Goal: Task Accomplishment & Management: Manage account settings

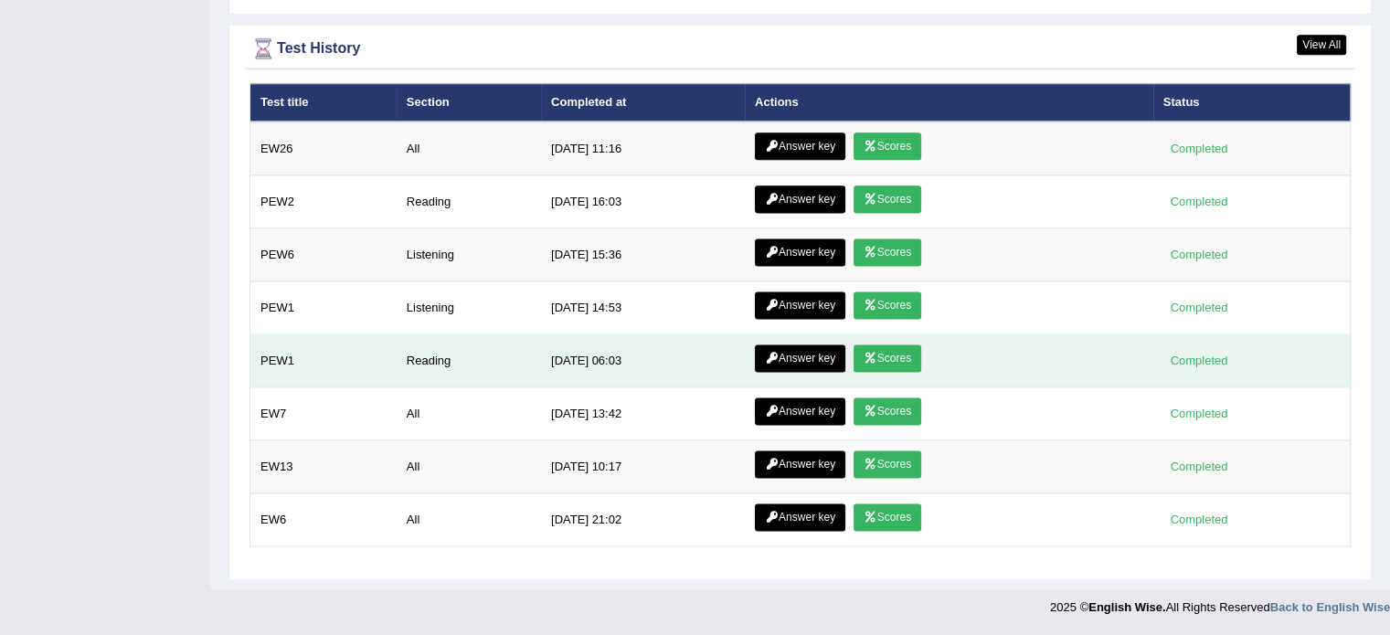
scroll to position [2547, 0]
